Goal: Navigation & Orientation: Find specific page/section

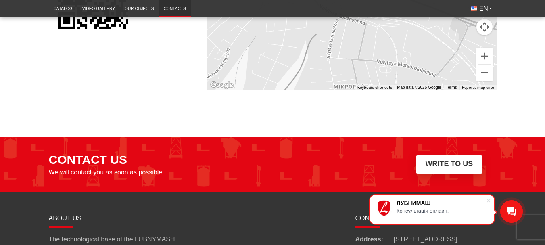
scroll to position [683, 0]
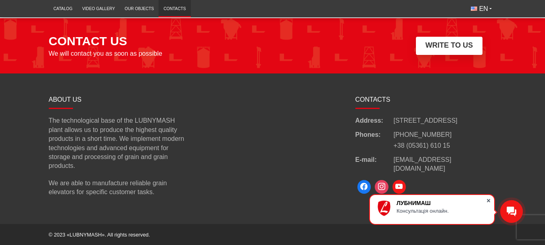
click at [488, 199] on span at bounding box center [488, 200] width 8 height 8
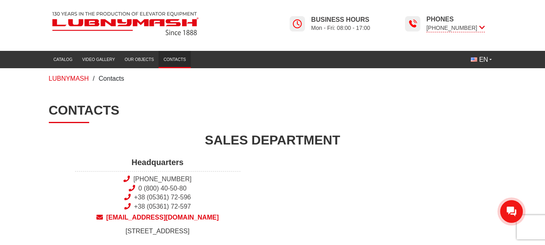
click at [123, 23] on img at bounding box center [125, 23] width 153 height 30
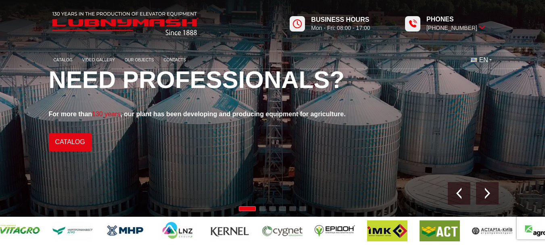
click at [485, 59] on span "EN" at bounding box center [483, 60] width 9 height 9
click at [481, 77] on span "UK" at bounding box center [485, 76] width 9 height 7
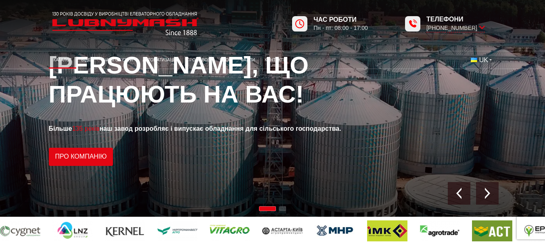
click at [56, 59] on link "Каталог" at bounding box center [63, 59] width 28 height 13
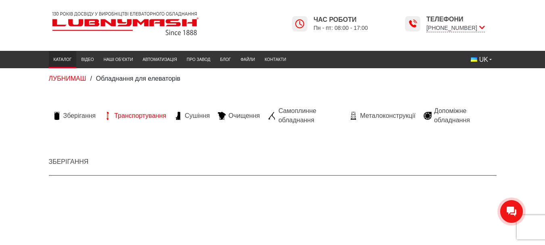
click at [147, 117] on span "Транспортування" at bounding box center [140, 115] width 52 height 9
